Goal: Task Accomplishment & Management: Use online tool/utility

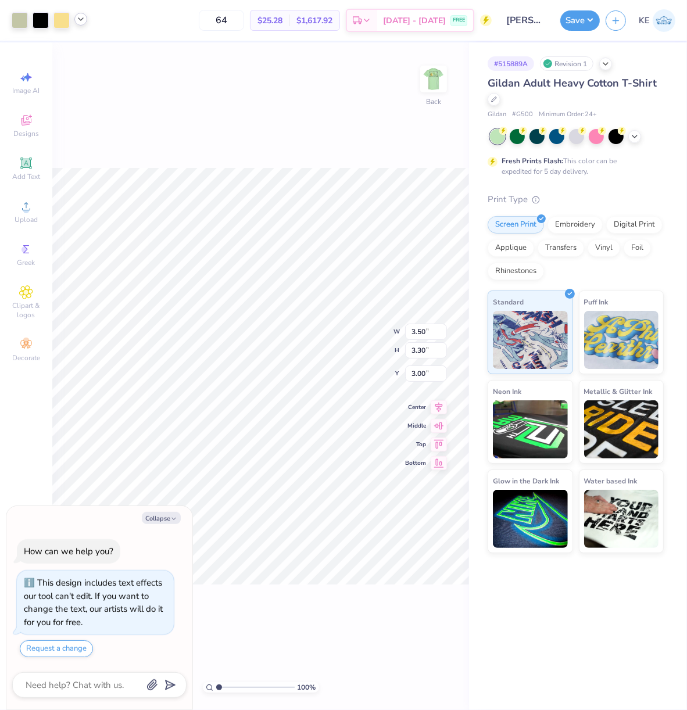
click at [83, 16] on icon at bounding box center [80, 19] width 9 height 9
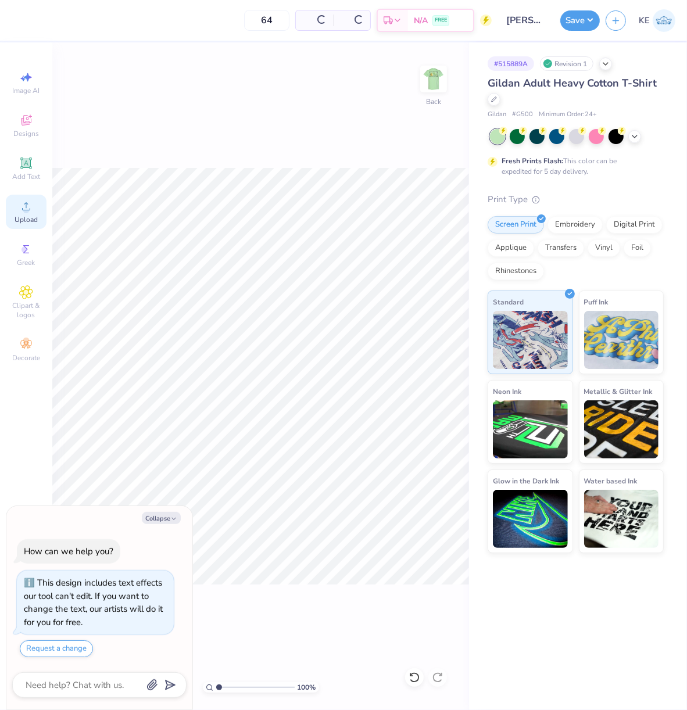
click at [10, 211] on div "Upload" at bounding box center [26, 212] width 41 height 34
type textarea "x"
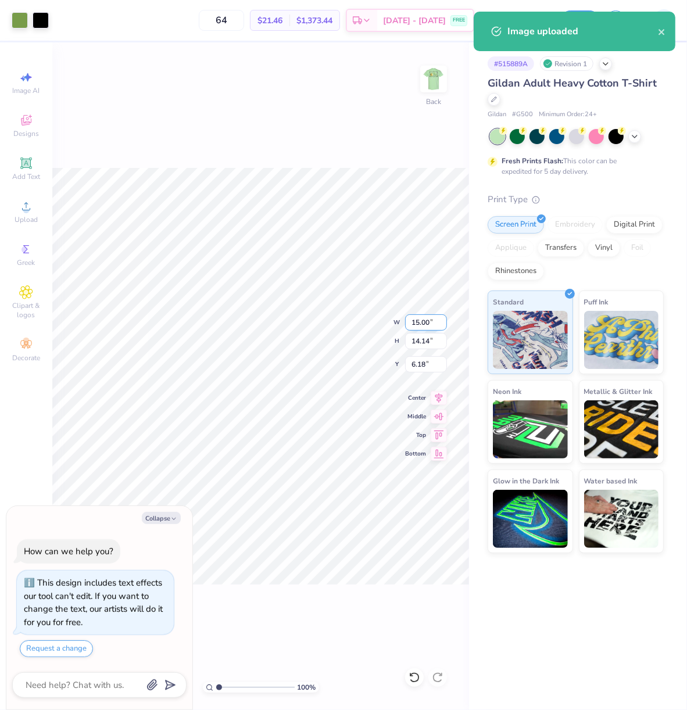
click at [413, 326] on input "15.00" at bounding box center [426, 322] width 42 height 16
type input "3.5"
type textarea "x"
type input "3.50"
type input "3.30"
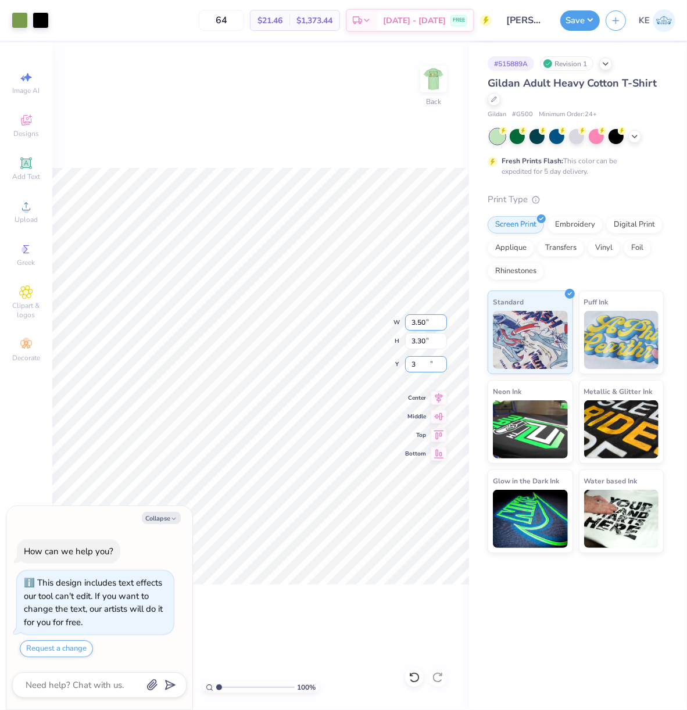
type input "3"
type textarea "x"
type input "3.00"
click at [434, 85] on img at bounding box center [433, 79] width 46 height 46
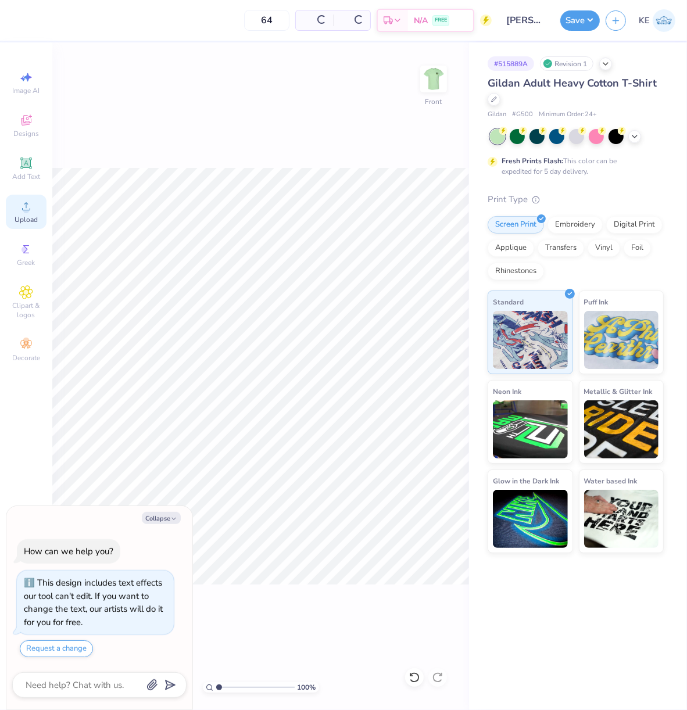
click at [26, 213] on circle at bounding box center [26, 210] width 6 height 6
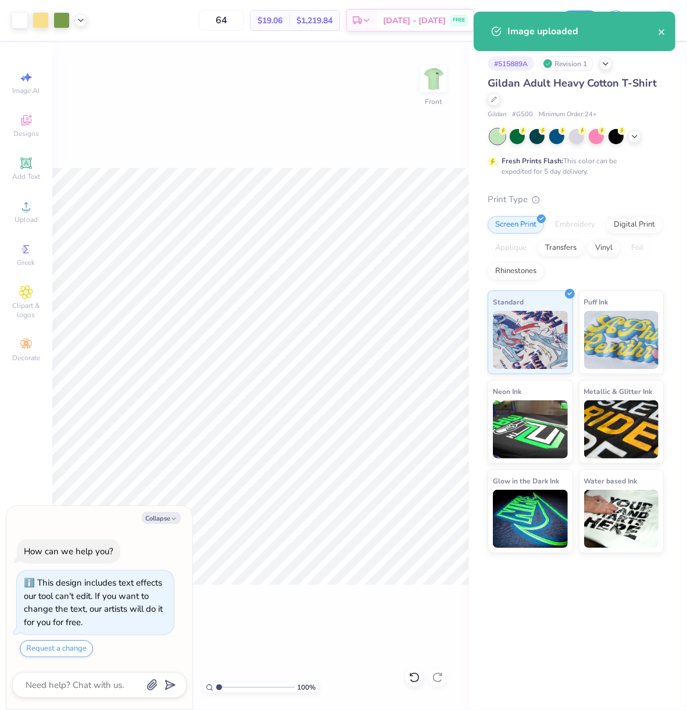
type textarea "x"
click at [429, 321] on input "14.65" at bounding box center [426, 322] width 42 height 16
type input "12"
type textarea "x"
type input "12.00"
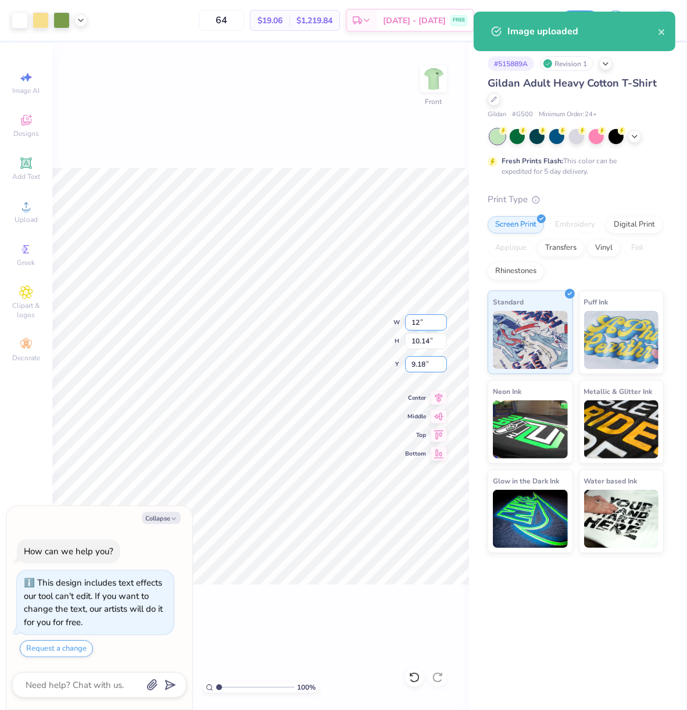
type input "8.31"
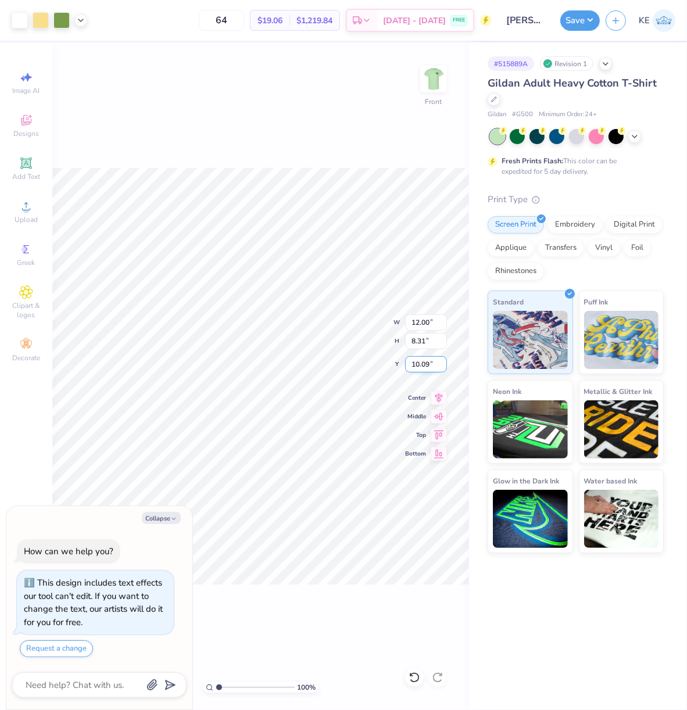
click at [413, 359] on input "10.09" at bounding box center [426, 364] width 42 height 16
type input "3"
type textarea "x"
type input "3.00"
click at [434, 77] on img at bounding box center [433, 79] width 46 height 46
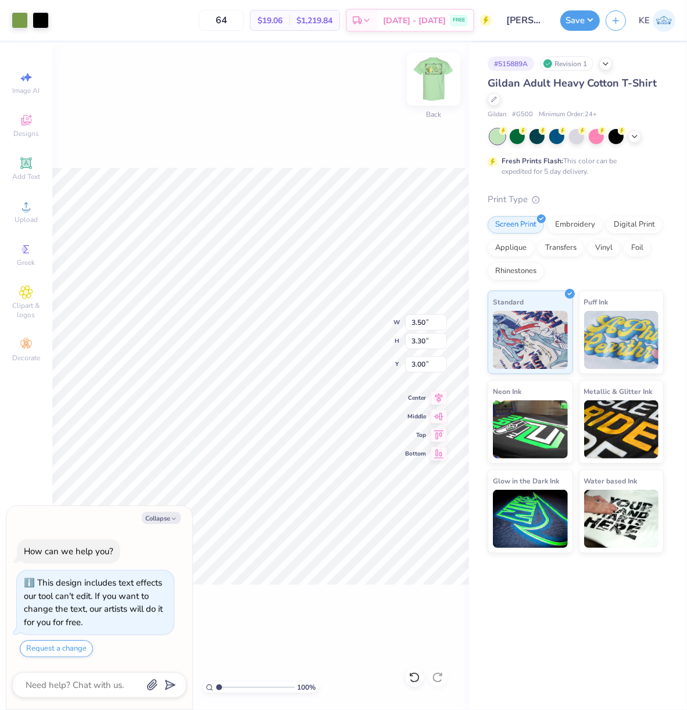
click at [439, 76] on img at bounding box center [433, 79] width 46 height 46
click at [169, 518] on button "Collapse" at bounding box center [161, 518] width 39 height 12
type textarea "x"
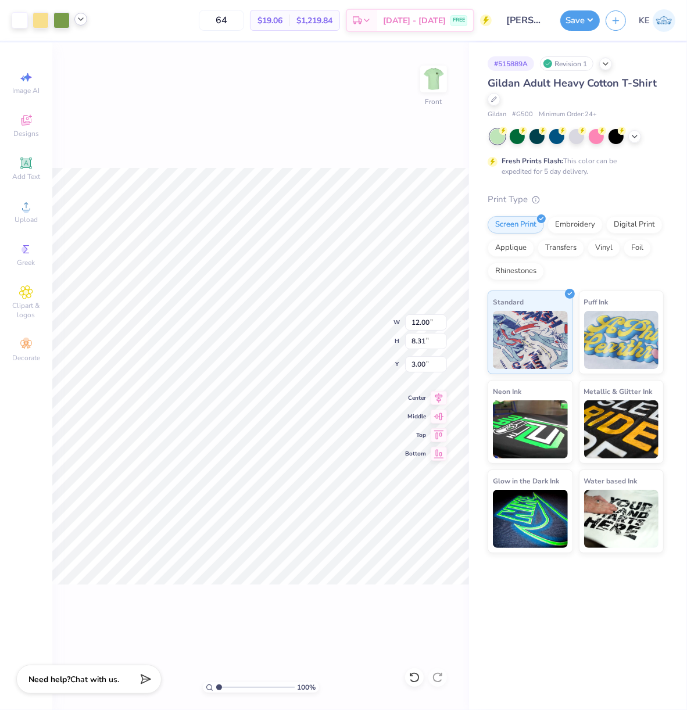
click at [84, 20] on icon at bounding box center [80, 19] width 9 height 9
click at [80, 19] on icon at bounding box center [80, 19] width 9 height 9
click at [567, 15] on button "Save" at bounding box center [580, 19] width 40 height 20
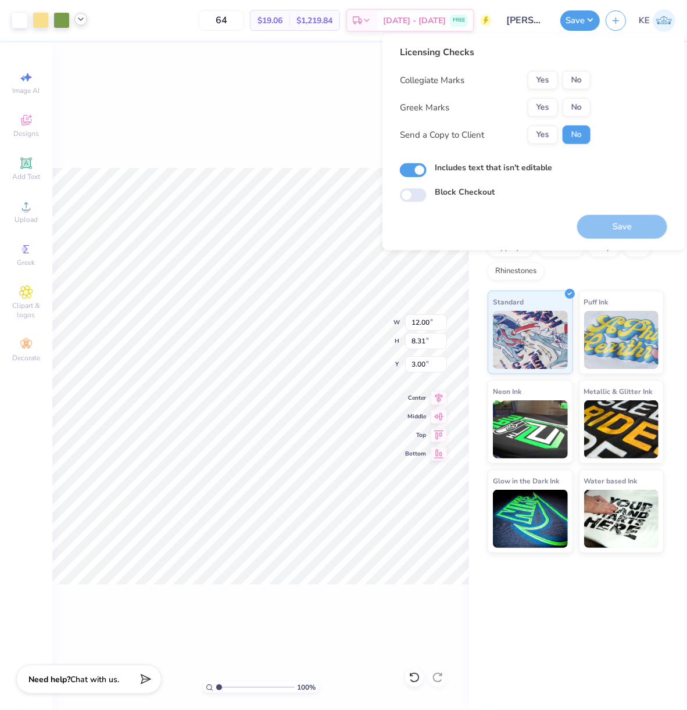
click at [567, 112] on button "No" at bounding box center [577, 107] width 28 height 19
click at [585, 83] on button "No" at bounding box center [577, 80] width 28 height 19
click at [615, 226] on button "Save" at bounding box center [622, 227] width 90 height 24
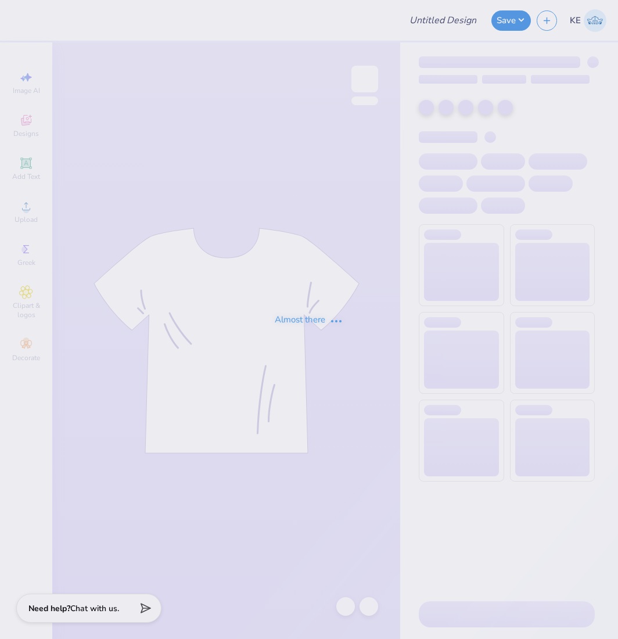
type input "[PERSON_NAME] : [US_STATE][GEOGRAPHIC_DATA]"
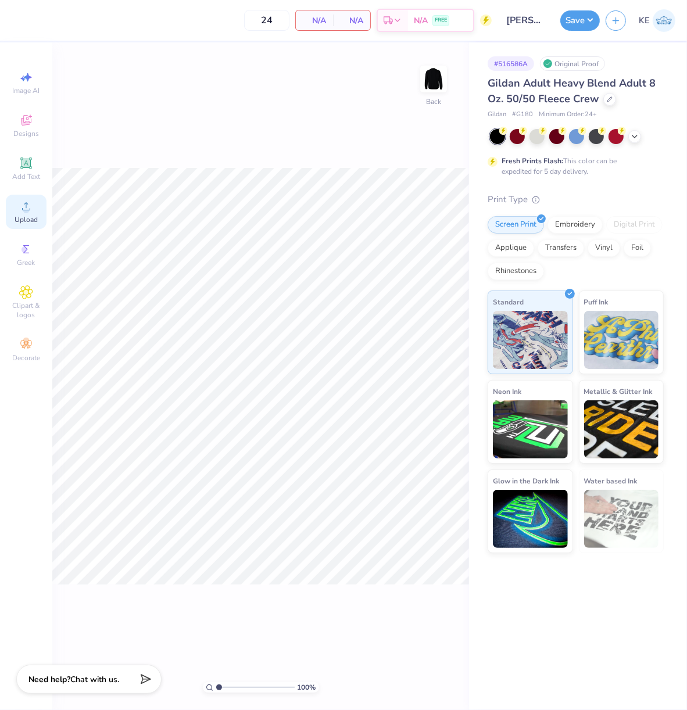
click at [45, 213] on div "Upload" at bounding box center [26, 212] width 41 height 34
click at [36, 205] on div "Upload" at bounding box center [26, 212] width 41 height 34
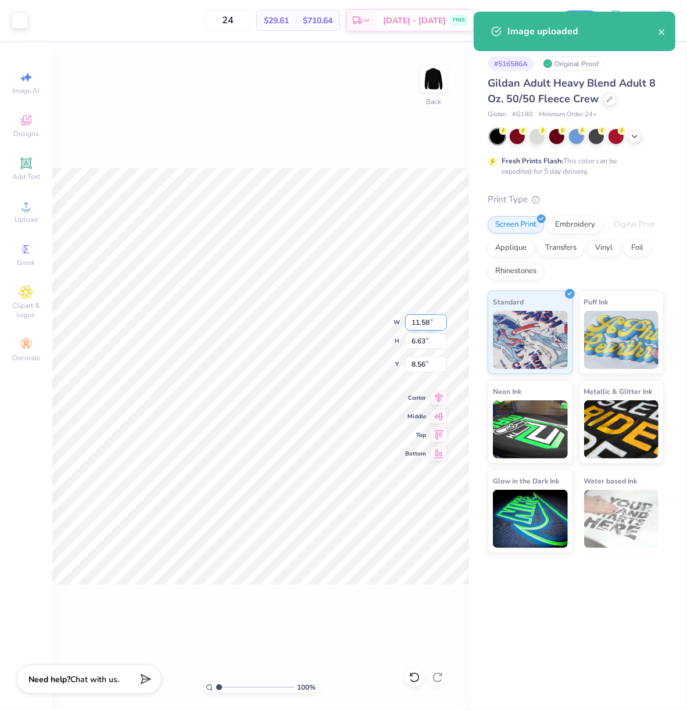
click at [417, 320] on input "11.58" at bounding box center [426, 322] width 42 height 16
type input "5.00"
type input "2.86"
click at [421, 360] on input "10.44" at bounding box center [426, 364] width 42 height 16
type input "3.00"
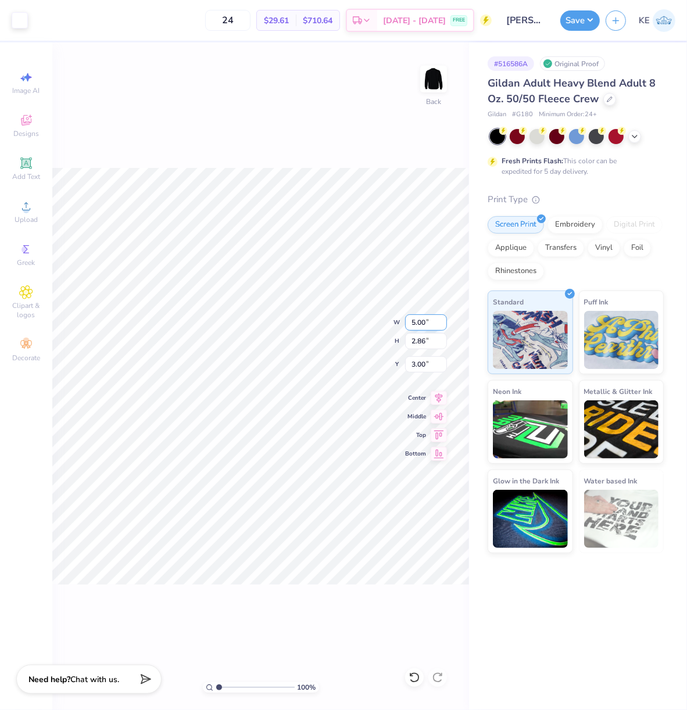
click at [420, 321] on input "5.00" at bounding box center [426, 322] width 42 height 16
type input "12.00"
type input "6.87"
click at [417, 362] on input "1.00" at bounding box center [426, 364] width 42 height 16
type input "3.00"
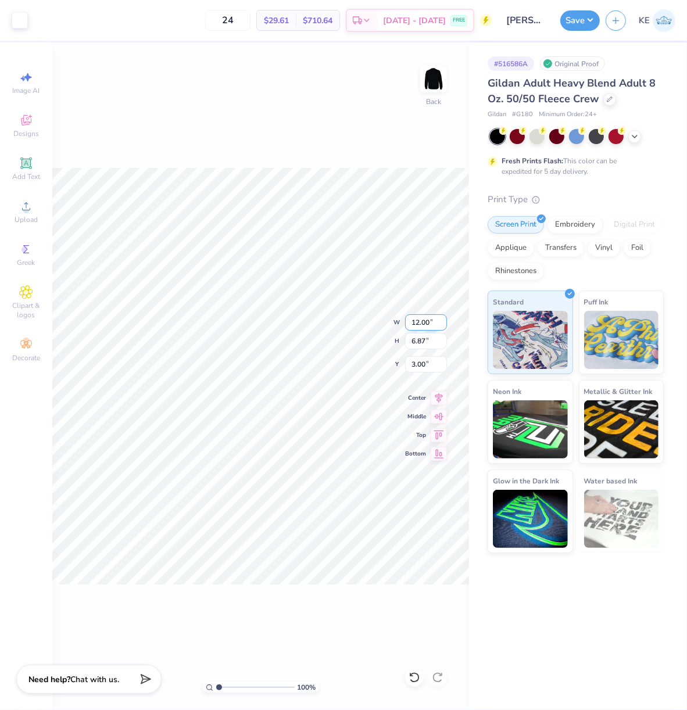
click at [418, 320] on input "12.00" at bounding box center [426, 322] width 42 height 16
type input "11.00"
type input "6.30"
type input "3.00"
click at [413, 124] on div "100 % Back" at bounding box center [260, 376] width 417 height 668
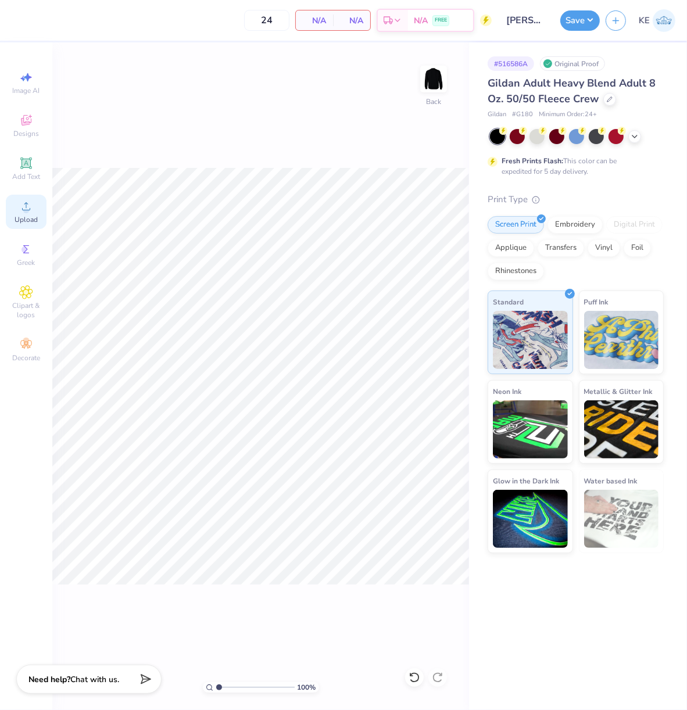
click at [31, 205] on icon at bounding box center [26, 206] width 14 height 14
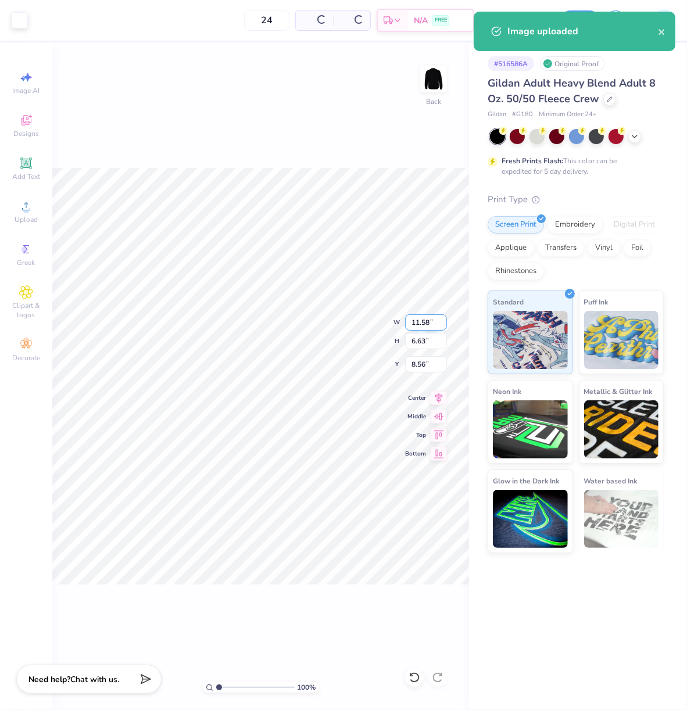
click at [411, 320] on input "11.58" at bounding box center [426, 322] width 42 height 16
type input "11.00"
type input "6.30"
type input "3.00"
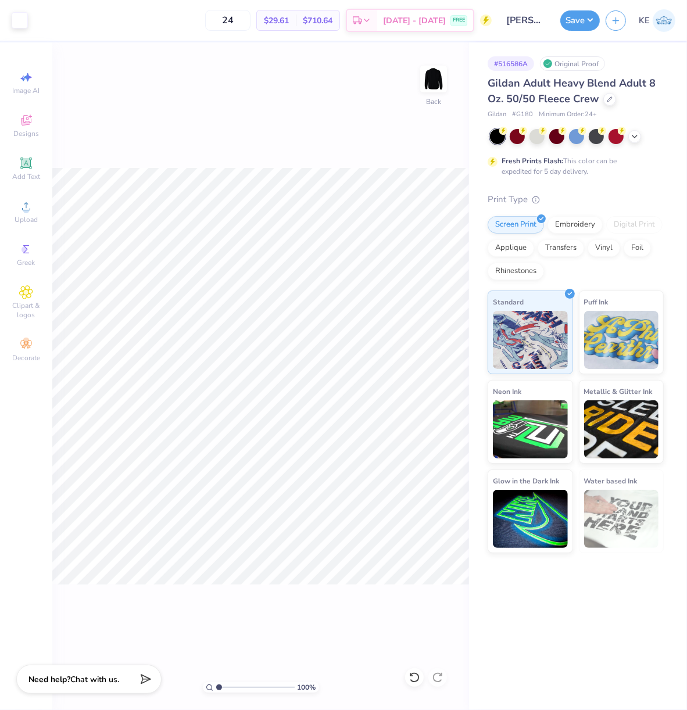
click at [341, 166] on div "100 % Back" at bounding box center [260, 376] width 417 height 668
click at [590, 19] on button "Save" at bounding box center [580, 19] width 40 height 20
click at [425, 321] on input "11.00" at bounding box center [426, 322] width 42 height 16
type input "5.00"
type input "2.86"
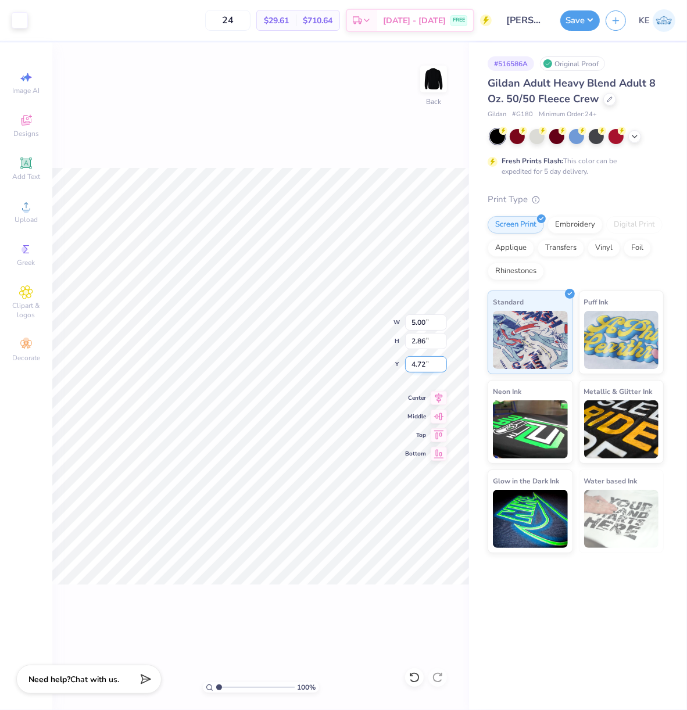
click at [421, 357] on input "4.72" at bounding box center [426, 364] width 42 height 16
type input "3.00"
click at [425, 166] on div "100 % Back W 5.00 H 2.86 Y 3.00 Center Middle Top Bottom" at bounding box center [260, 376] width 417 height 668
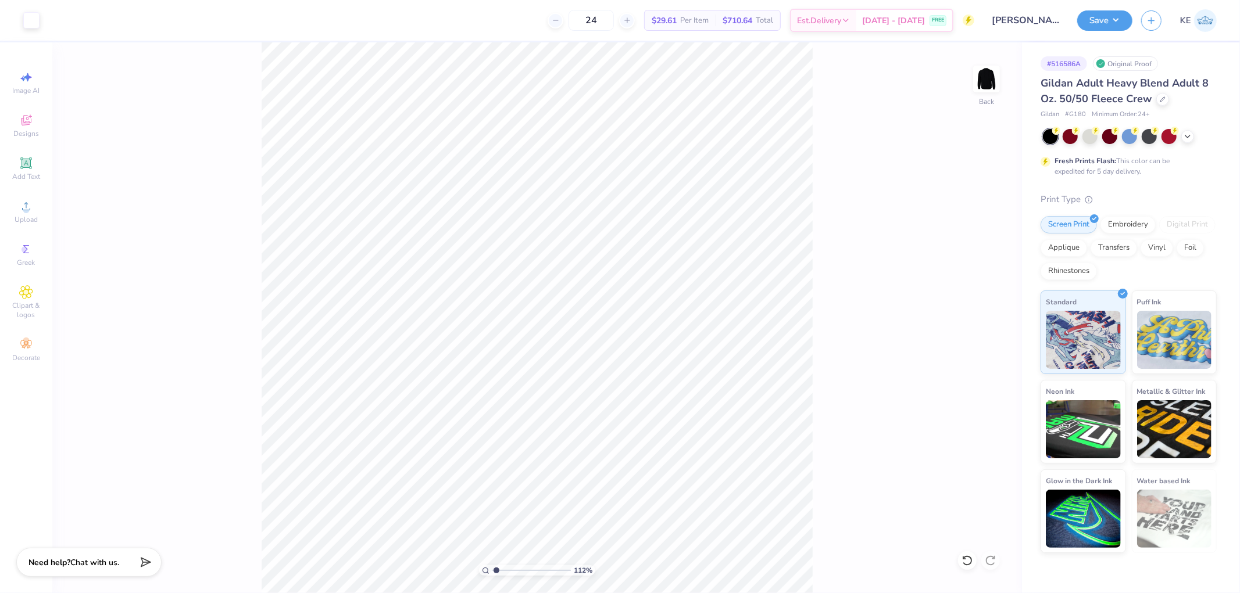
type input "1"
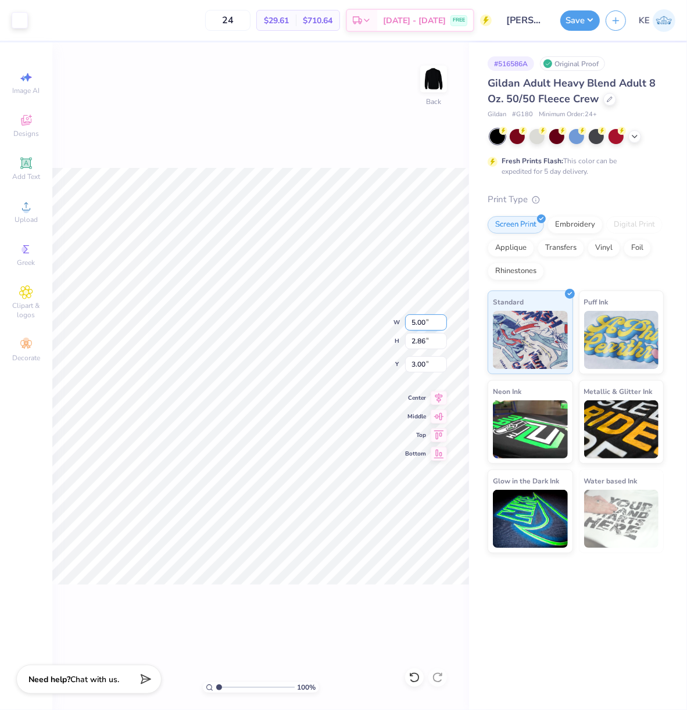
click at [415, 324] on input "5.00" at bounding box center [426, 322] width 42 height 16
type input "11"
type input "6.30"
type input "11.00"
click at [416, 359] on input "1.28" at bounding box center [426, 364] width 42 height 16
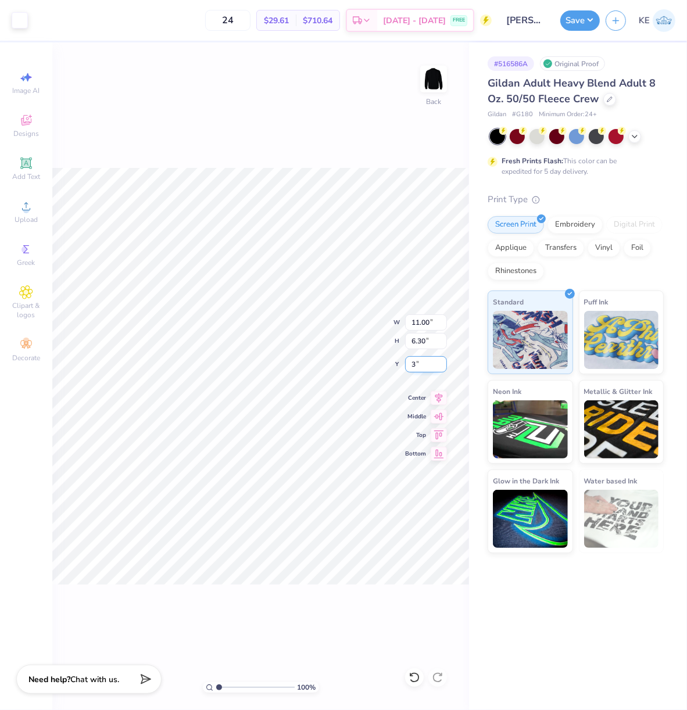
type input "3.00"
click at [421, 323] on input "11.00" at bounding box center [426, 322] width 42 height 16
type input "12.00"
type input "6.87"
click at [414, 364] on input "2.71" at bounding box center [426, 364] width 42 height 16
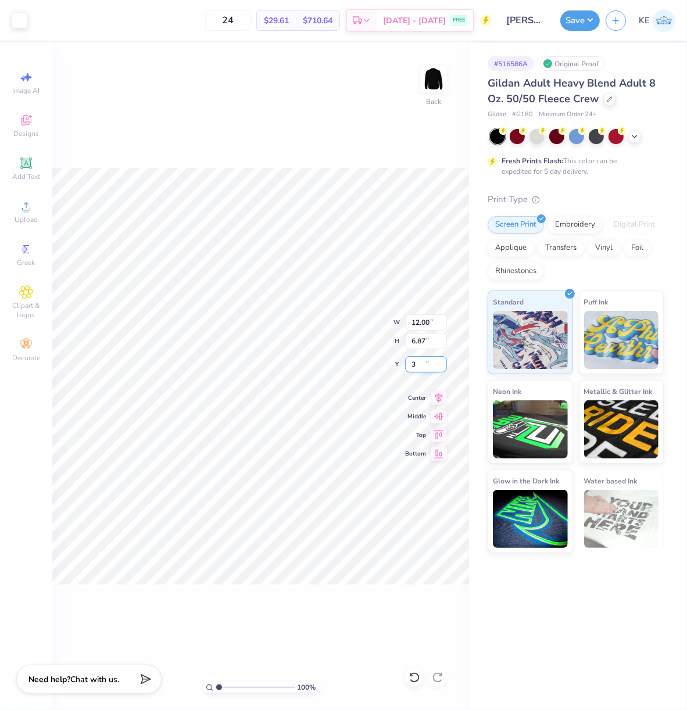
type input "3.00"
click at [414, 135] on div "100 % Back" at bounding box center [260, 376] width 417 height 668
click at [583, 16] on button "Save" at bounding box center [580, 19] width 40 height 20
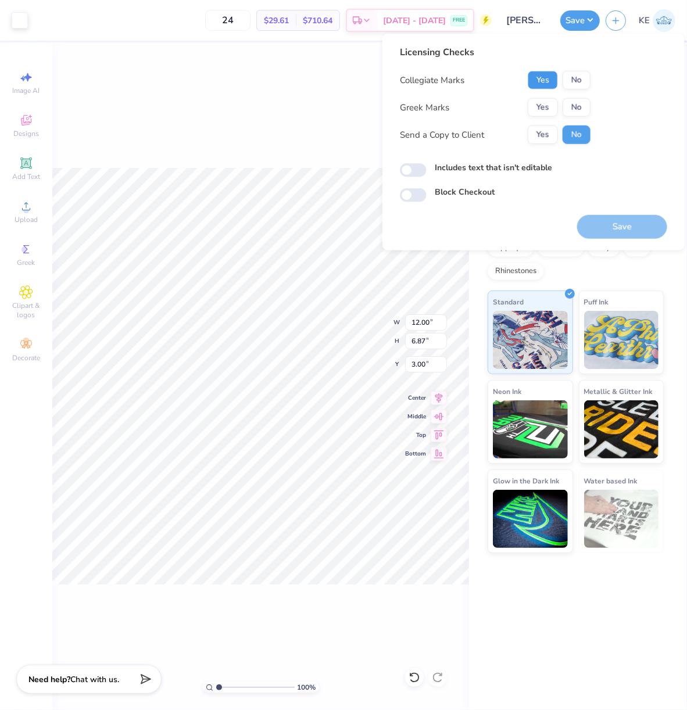
click at [545, 82] on button "Yes" at bounding box center [543, 80] width 30 height 19
click at [578, 106] on button "No" at bounding box center [577, 107] width 28 height 19
click at [606, 223] on button "Save" at bounding box center [622, 227] width 90 height 24
